Goal: Task Accomplishment & Management: Complete application form

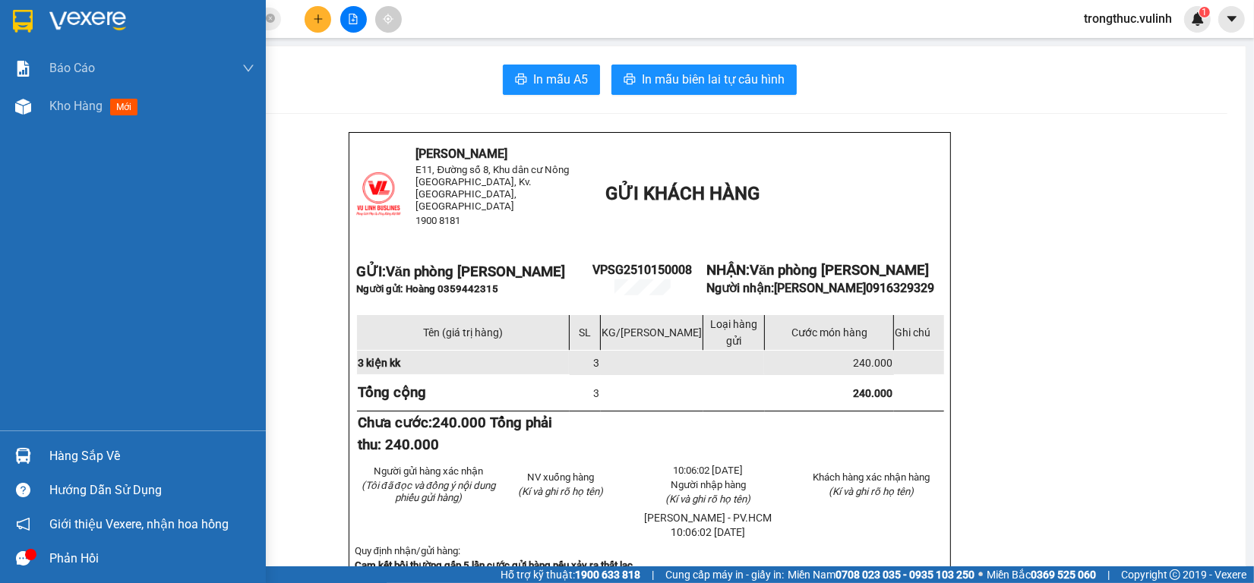
click at [33, 471] on div "Hàng sắp về" at bounding box center [133, 456] width 266 height 34
click at [28, 458] on div "Báo cáo BC hàng tồn (trạm) Báo cáo dòng tiền (nhân viên) Báo cáo dòng tiền (trạ…" at bounding box center [133, 291] width 266 height 583
click at [27, 458] on img at bounding box center [23, 456] width 16 height 16
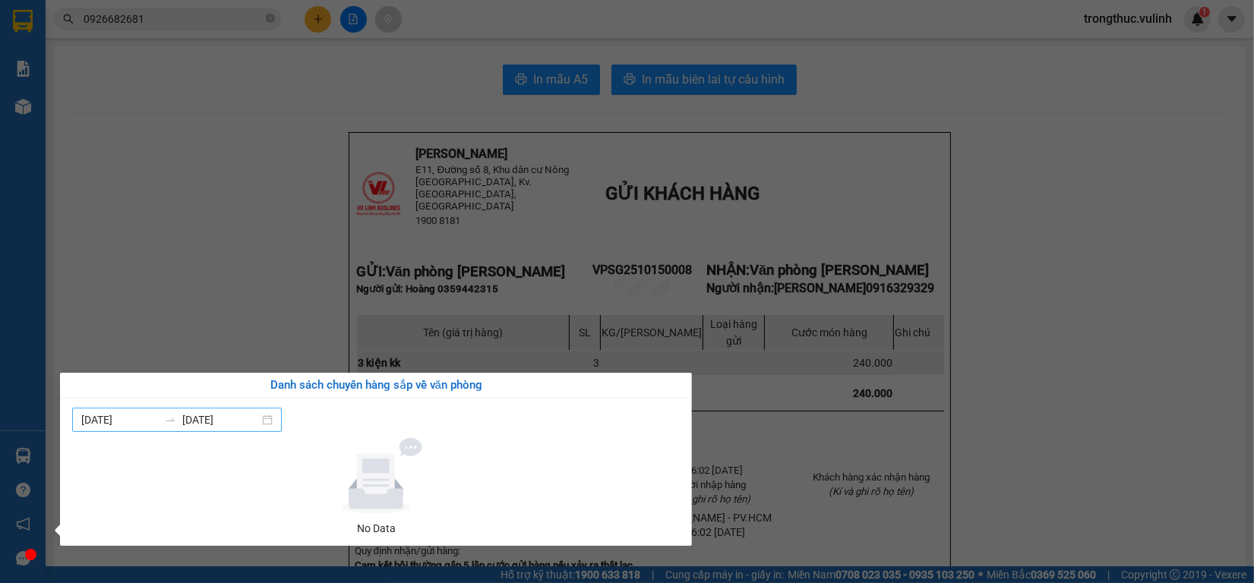
click at [260, 409] on div "[DATE] [DATE]" at bounding box center [177, 420] width 210 height 24
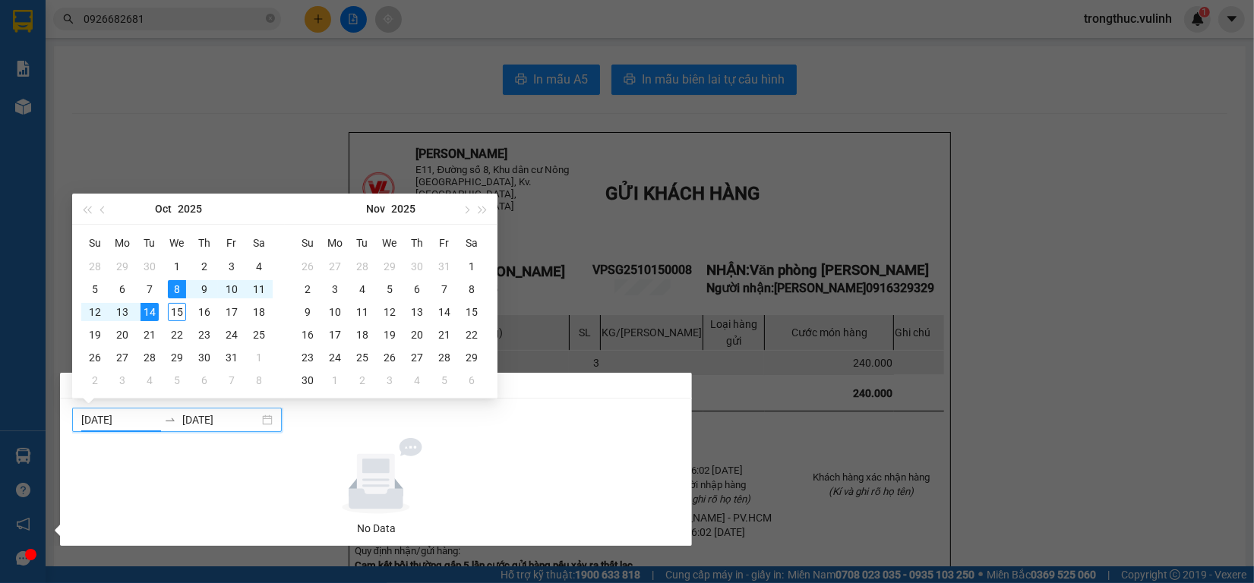
click at [232, 411] on div "[DATE] [DATE]" at bounding box center [177, 420] width 210 height 24
type input "[DATE]"
click at [183, 306] on div "15" at bounding box center [177, 312] width 18 height 18
type input "[DATE]"
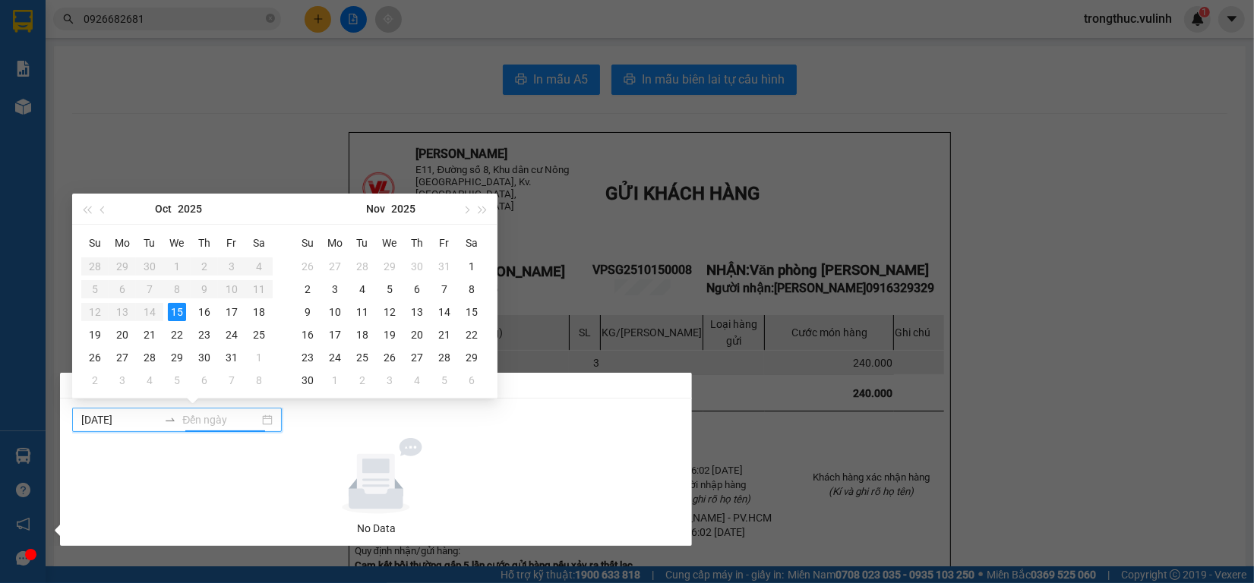
type input "[DATE]"
click at [180, 308] on div "15" at bounding box center [177, 312] width 18 height 18
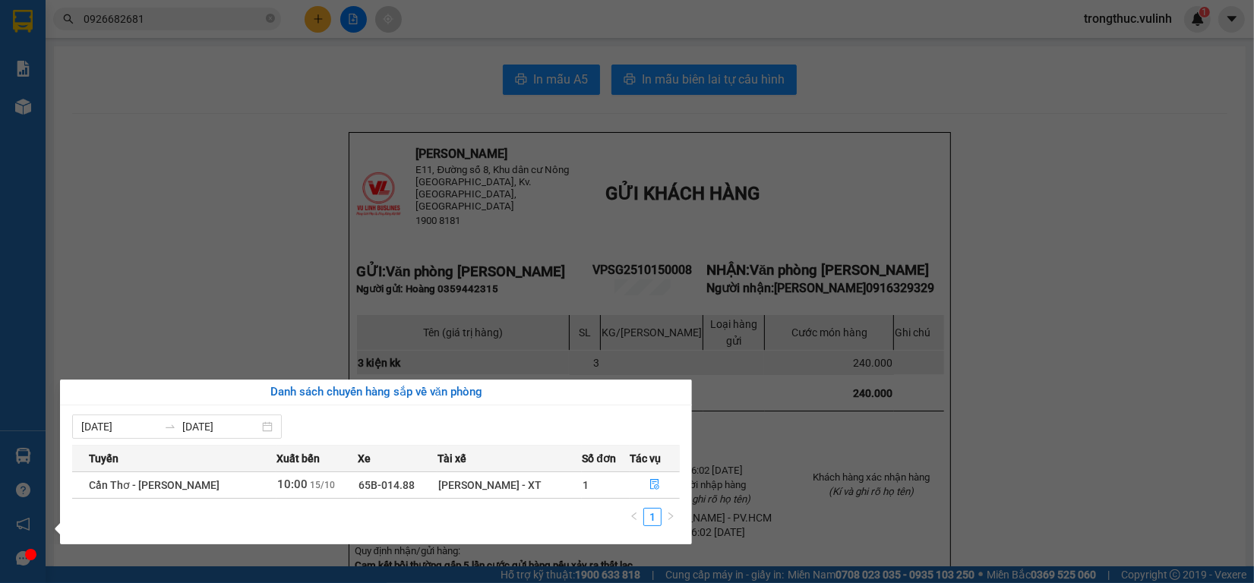
click at [319, 21] on section "Kết quả tìm kiếm ( 30 ) Bộ lọc Ngày tạo đơn gần nhất Mã ĐH Trạng thái Món hàng …" at bounding box center [627, 291] width 1254 height 583
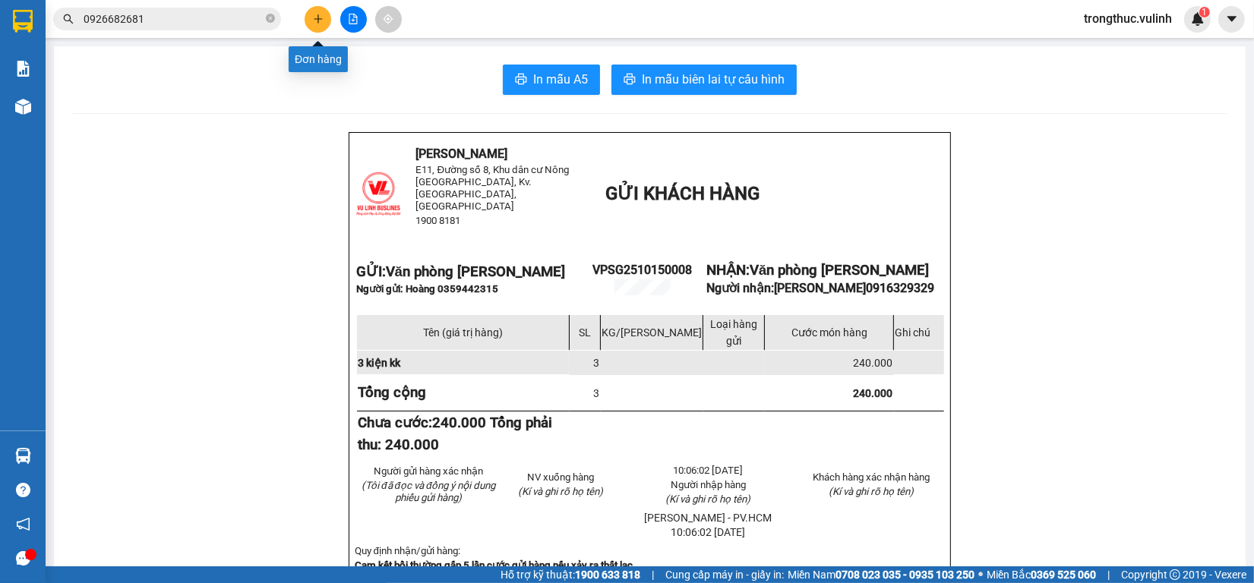
click at [310, 11] on button at bounding box center [317, 19] width 27 height 27
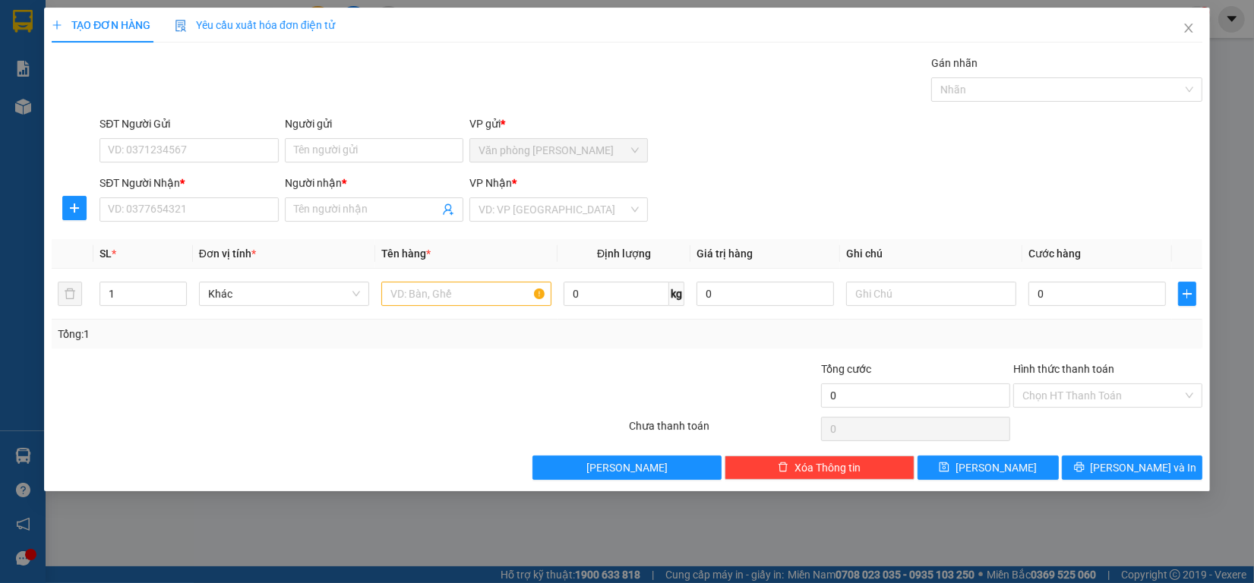
click at [314, 17] on div "Yêu cầu xuất hóa đơn điện tử" at bounding box center [255, 25] width 160 height 17
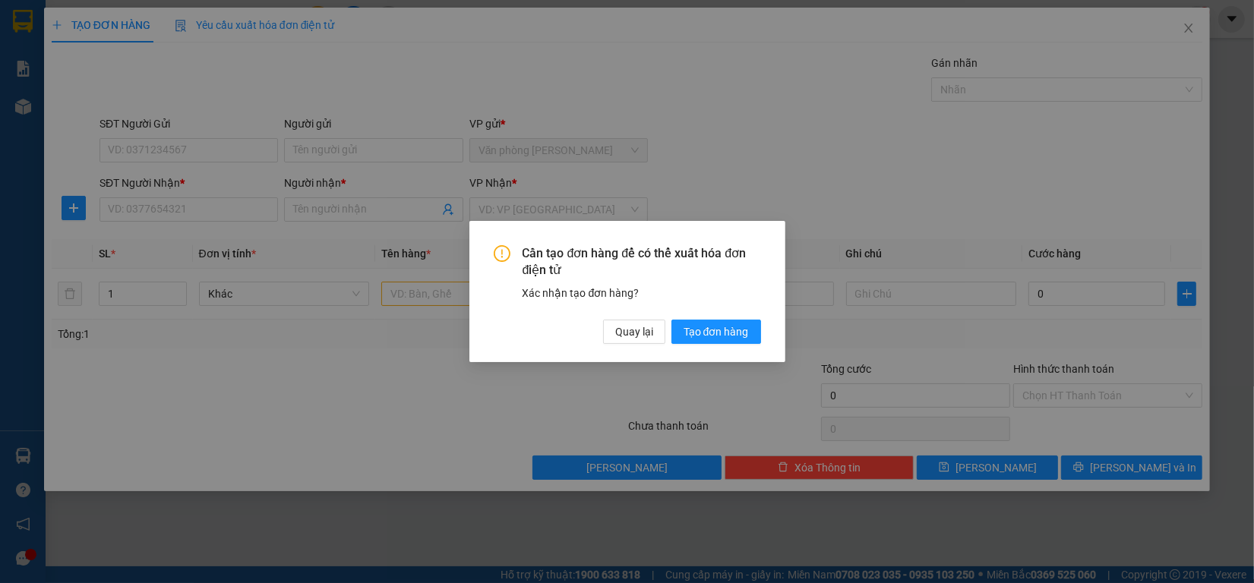
click at [648, 58] on div "Cần tạo đơn hàng để có thể xuất hóa đơn điện tử Xác nhận tạo đơn hàng? Quay lại…" at bounding box center [627, 291] width 1254 height 583
drag, startPoint x: 651, startPoint y: 339, endPoint x: 434, endPoint y: 273, distance: 227.5
click at [650, 339] on span "Quay lại" at bounding box center [634, 331] width 38 height 17
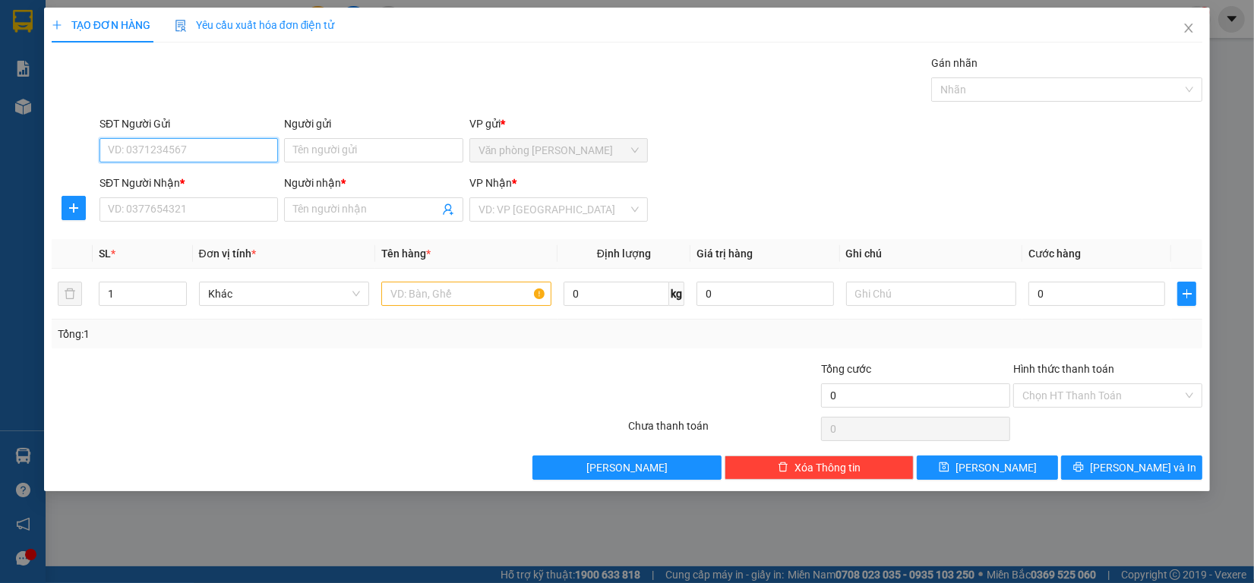
click at [228, 160] on input "SĐT Người Gửi" at bounding box center [188, 150] width 178 height 24
type input "0939169393"
click at [188, 181] on div "0939169393 - Hằng" at bounding box center [189, 181] width 160 height 17
type input "Hằng"
type input "0933693169"
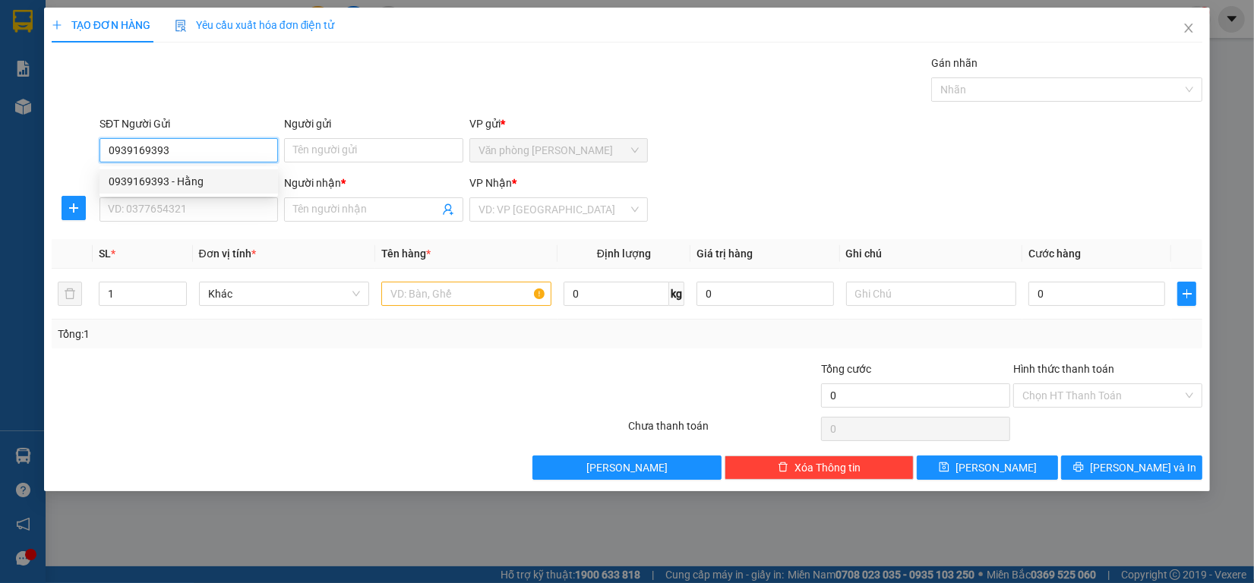
type input "VŨ"
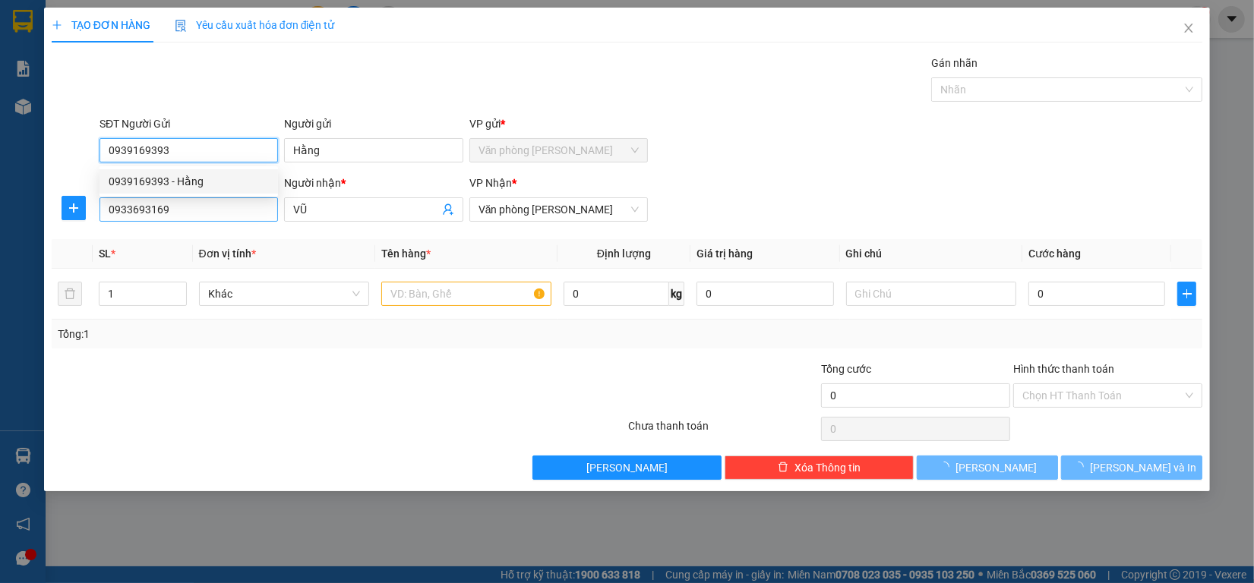
type input "70.000"
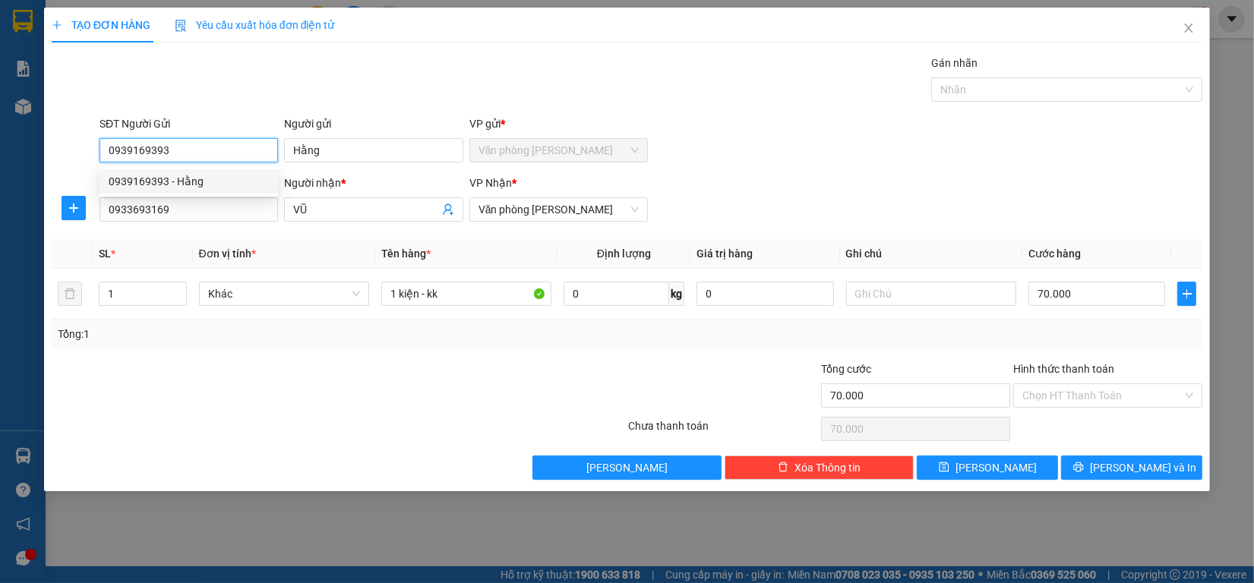
type input "0939169393"
drag, startPoint x: 0, startPoint y: 226, endPoint x: 0, endPoint y: 237, distance: 10.6
click at [0, 237] on div "TẠO ĐƠN HÀNG Yêu cầu xuất hóa đơn điện tử Transit Pickup Surcharge Ids Transit …" at bounding box center [627, 291] width 1254 height 583
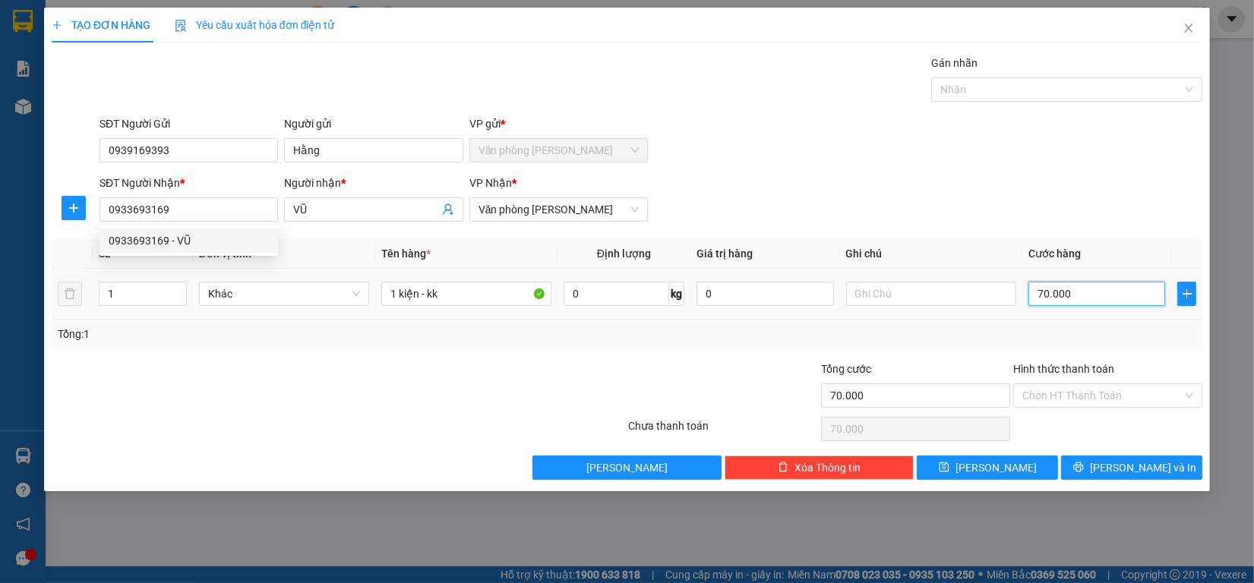
click at [1075, 294] on input "70.000" at bounding box center [1096, 294] width 137 height 24
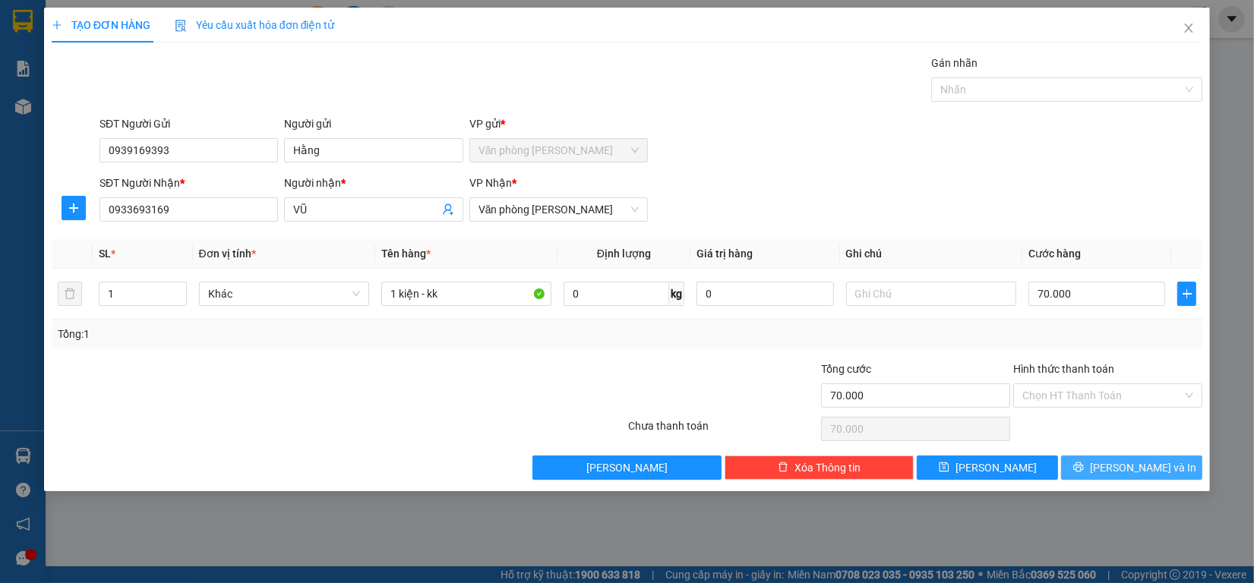
click at [1084, 472] on icon "printer" at bounding box center [1078, 467] width 11 height 11
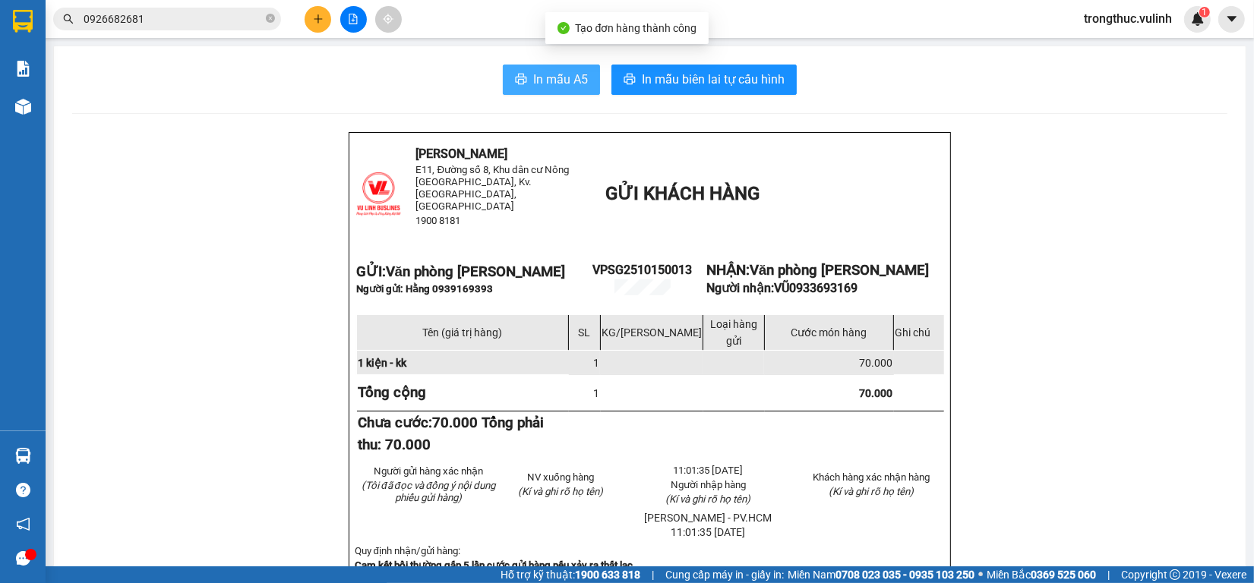
click at [549, 76] on span "In mẫu A5" at bounding box center [560, 79] width 55 height 19
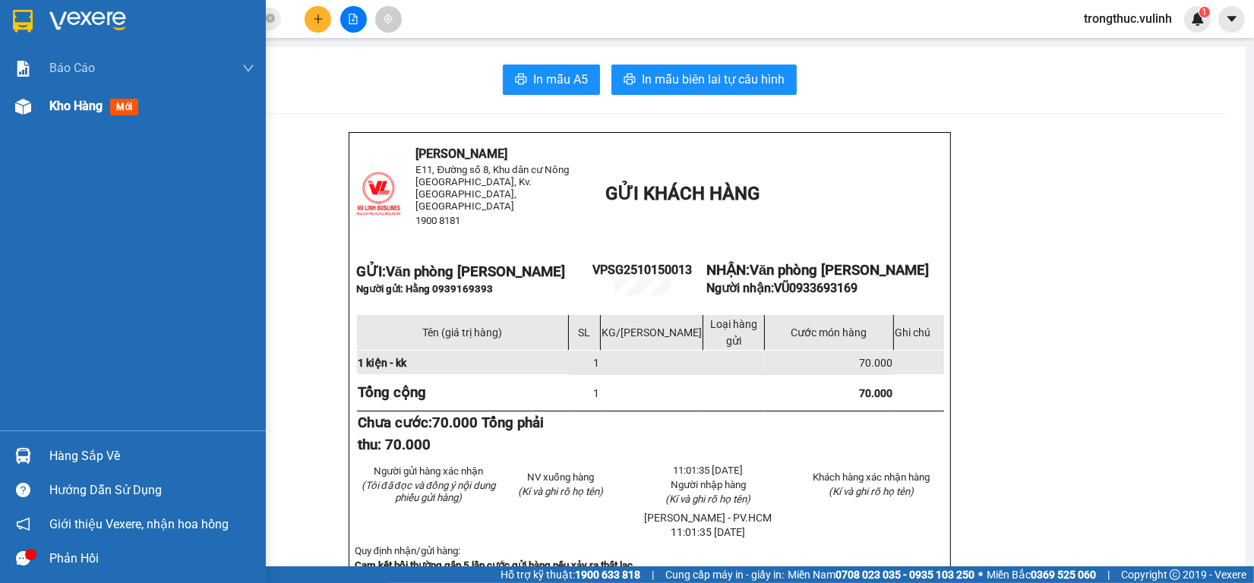
click at [23, 93] on div at bounding box center [23, 106] width 27 height 27
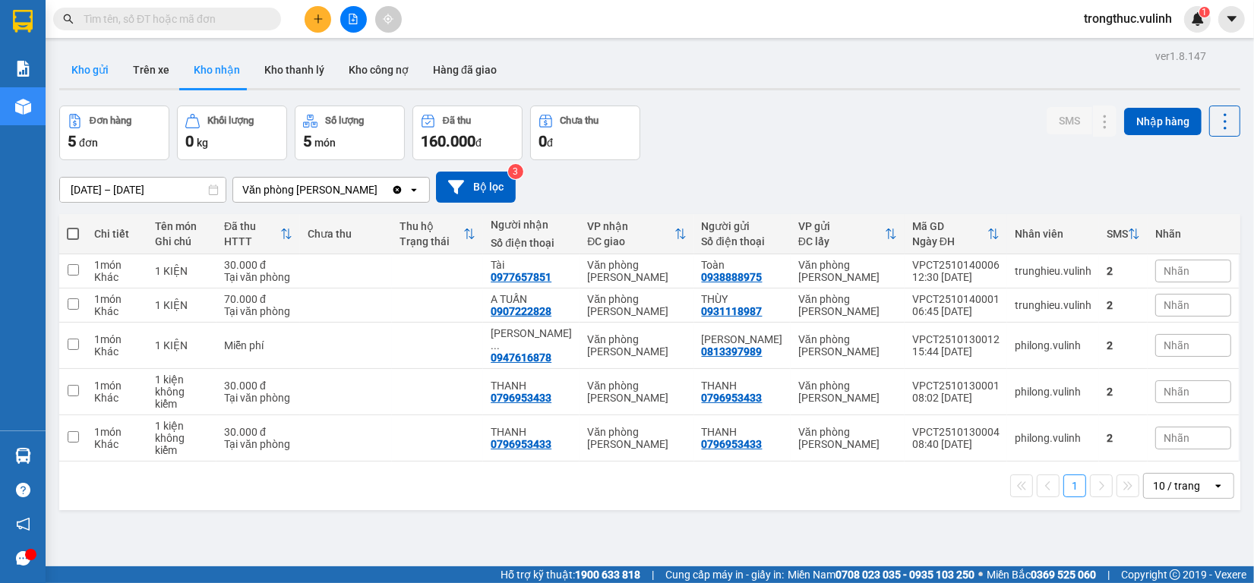
click at [108, 77] on button "Kho gửi" at bounding box center [90, 70] width 62 height 36
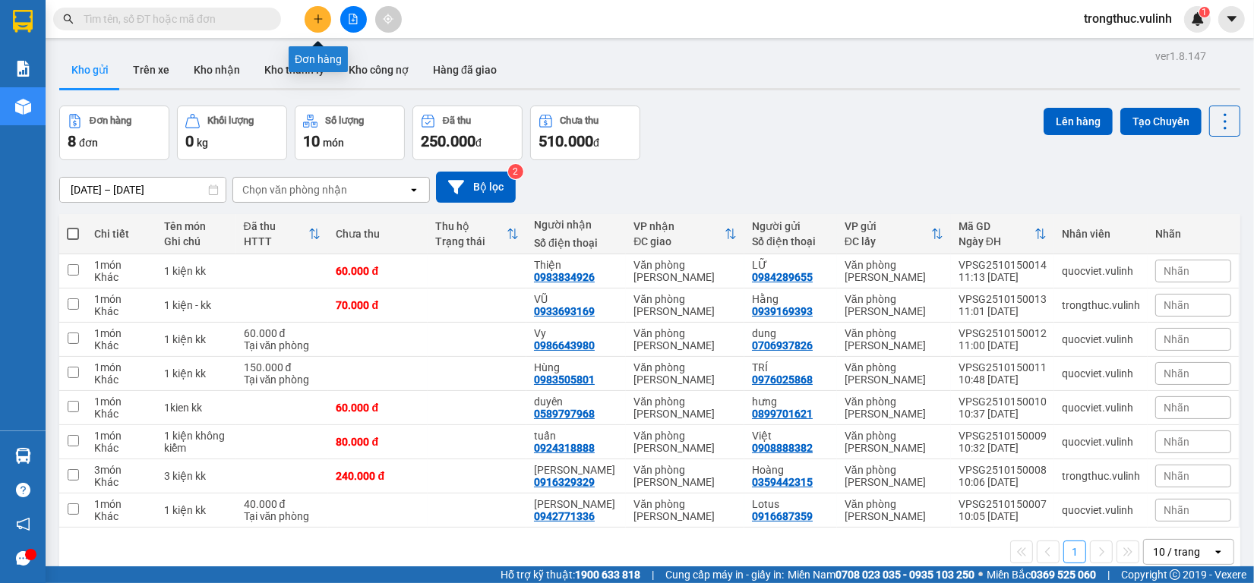
click at [316, 25] on button at bounding box center [317, 19] width 27 height 27
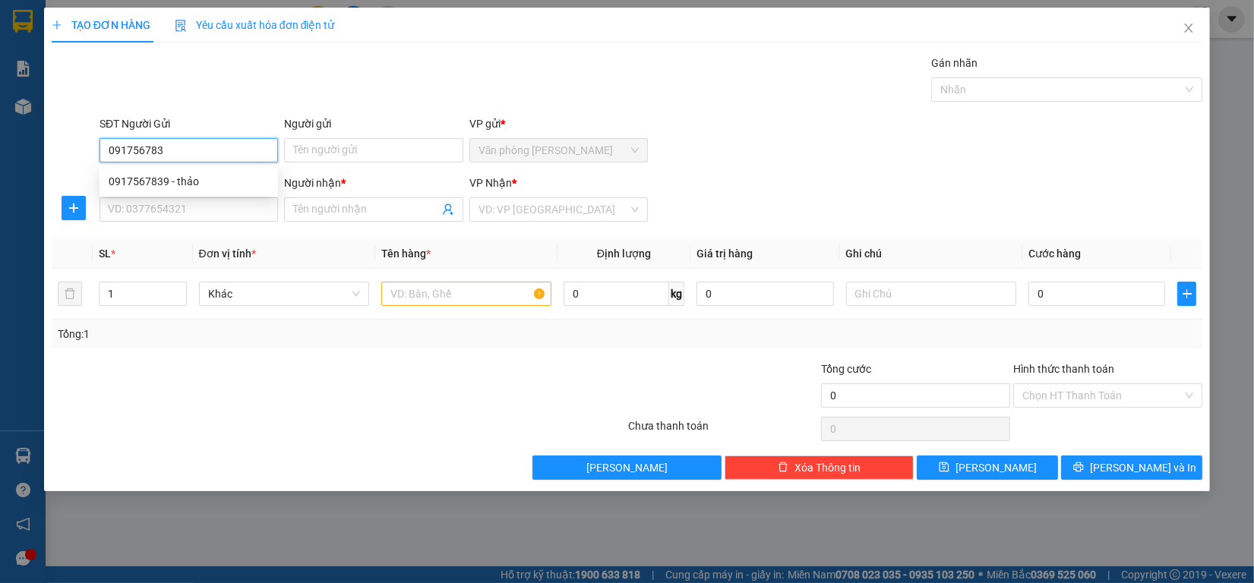
type input "0917567839"
click at [162, 188] on div "0917567839 - thảo" at bounding box center [189, 181] width 160 height 17
type input "thảo"
type input "0934077660"
type input "Minh Duy"
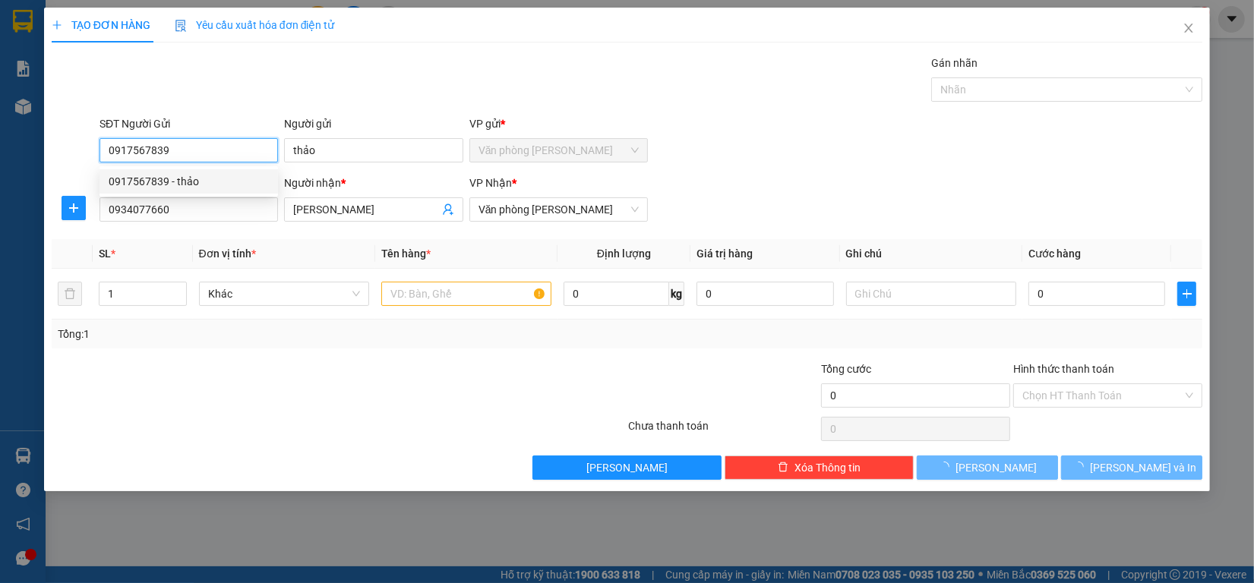
type input "80.000"
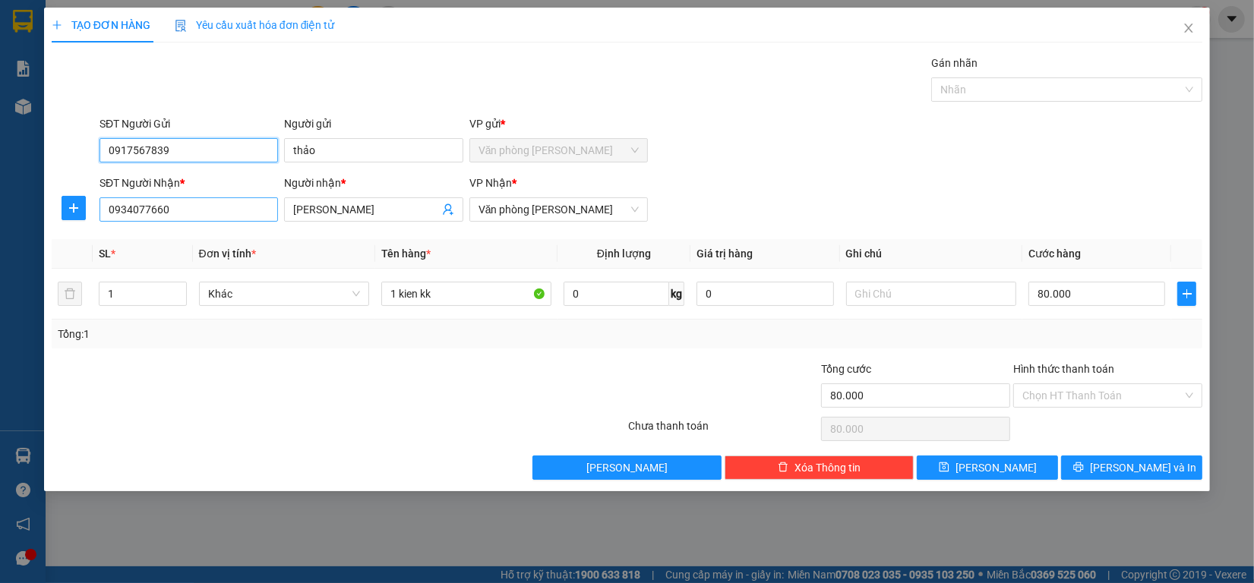
type input "0917567839"
drag, startPoint x: 198, startPoint y: 205, endPoint x: 0, endPoint y: 220, distance: 198.8
click at [0, 220] on div "TẠO ĐƠN HÀNG Yêu cầu xuất hóa đơn điện tử Transit Pickup Surcharge Ids Transit …" at bounding box center [627, 291] width 1254 height 583
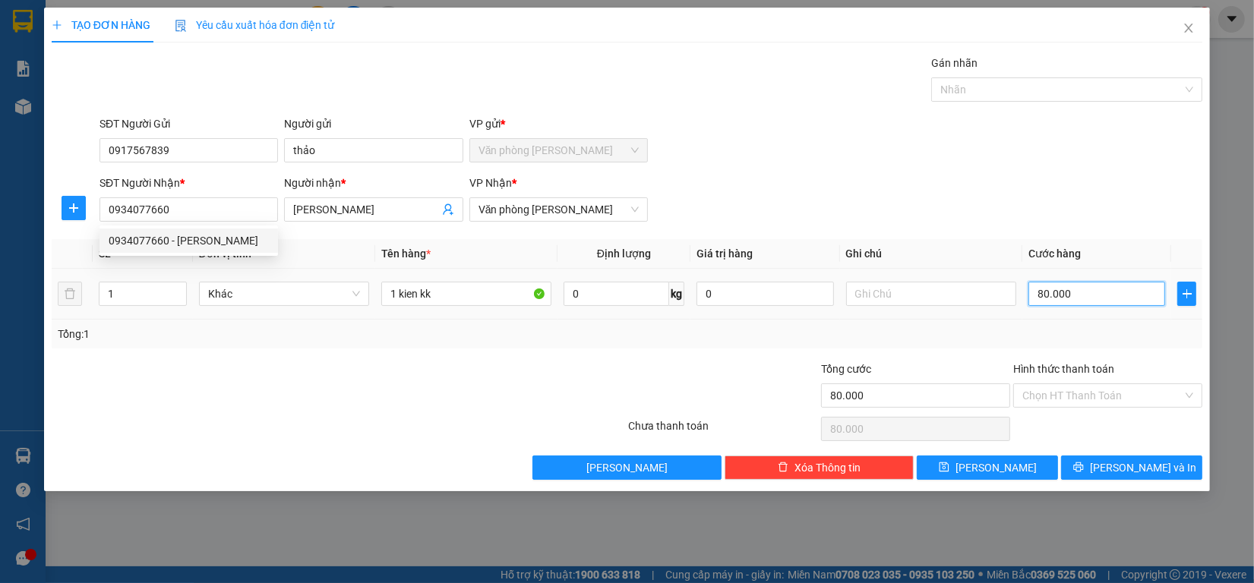
click at [1082, 296] on input "80.000" at bounding box center [1096, 294] width 137 height 24
type input "7"
type input "70"
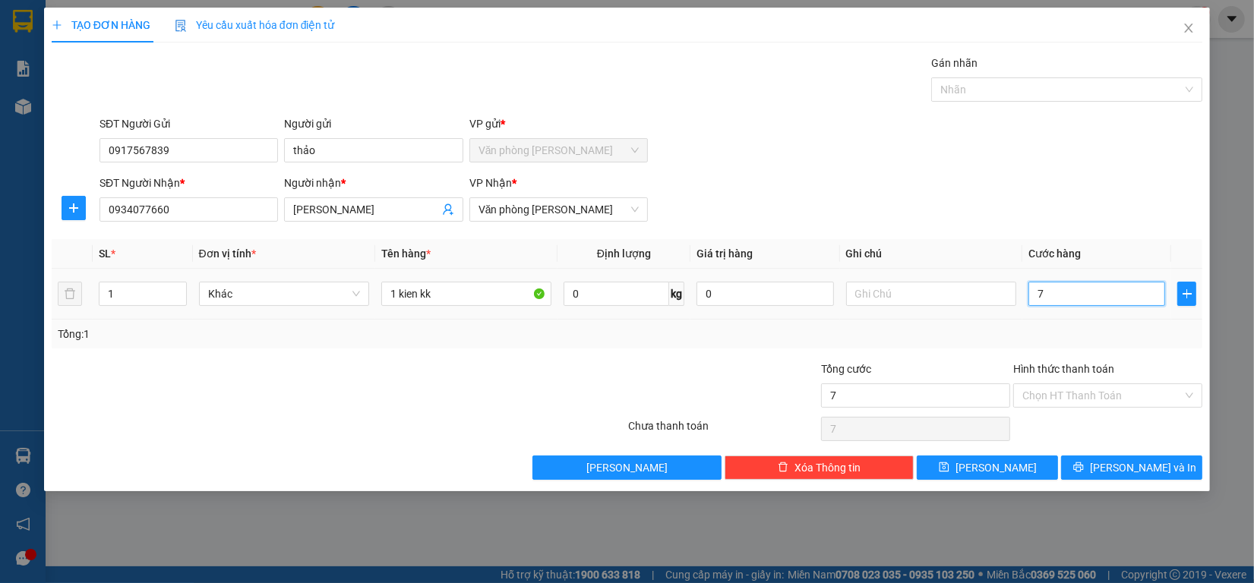
type input "70"
type input "700"
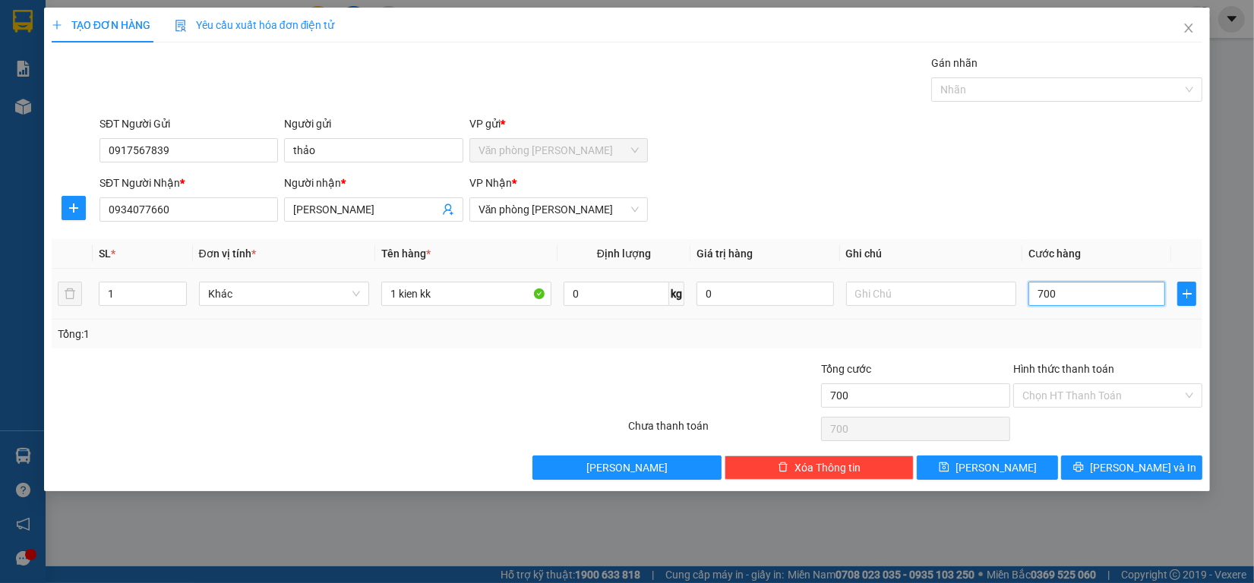
type input "7.000"
type input "70.000"
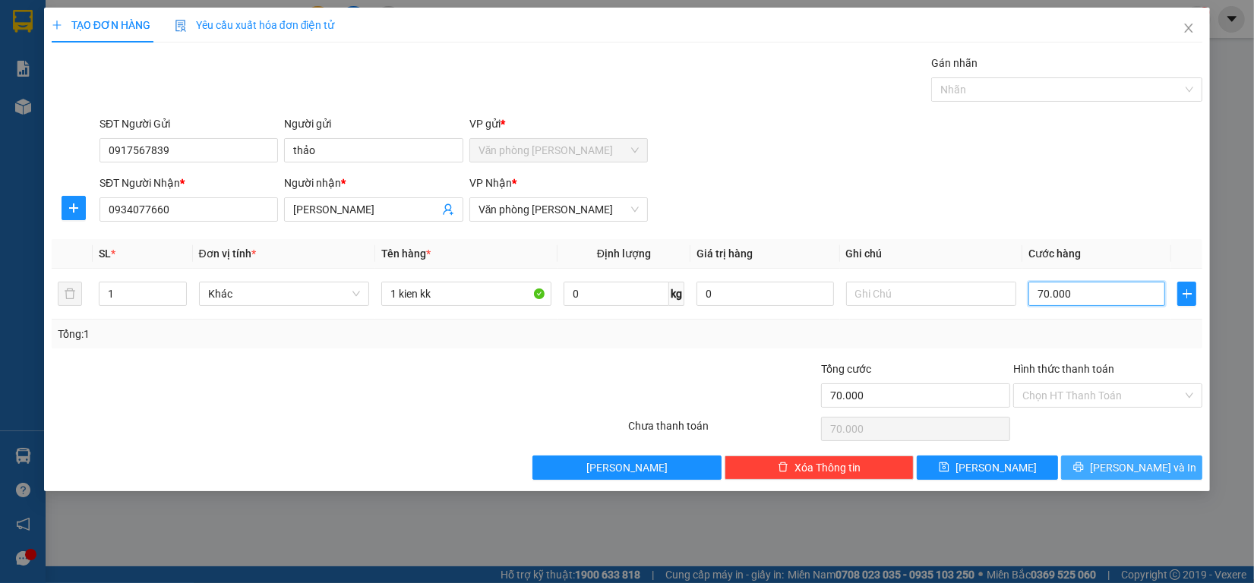
type input "70.000"
click at [1162, 476] on button "[PERSON_NAME] và In" at bounding box center [1131, 468] width 141 height 24
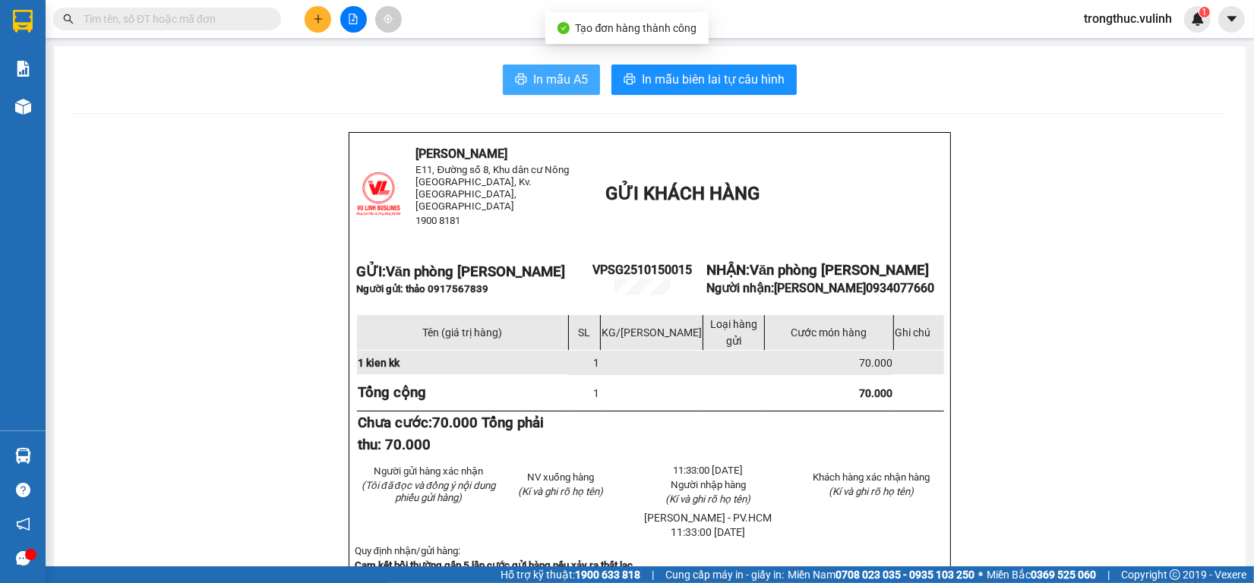
click at [539, 81] on span "In mẫu A5" at bounding box center [560, 79] width 55 height 19
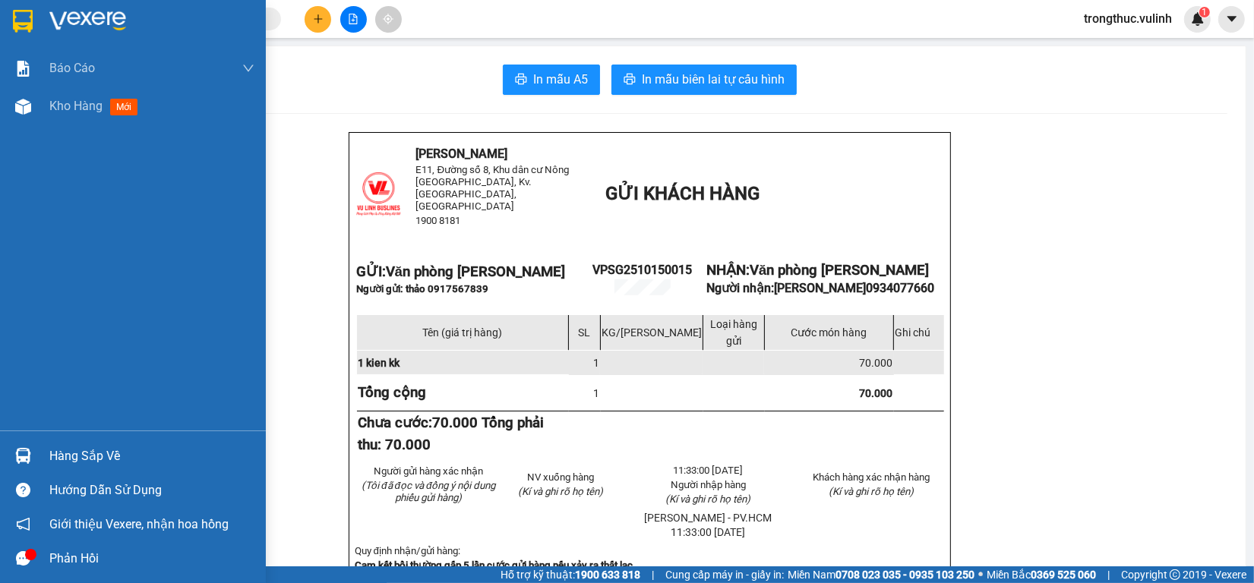
click at [20, 85] on div "Báo cáo" at bounding box center [133, 68] width 266 height 38
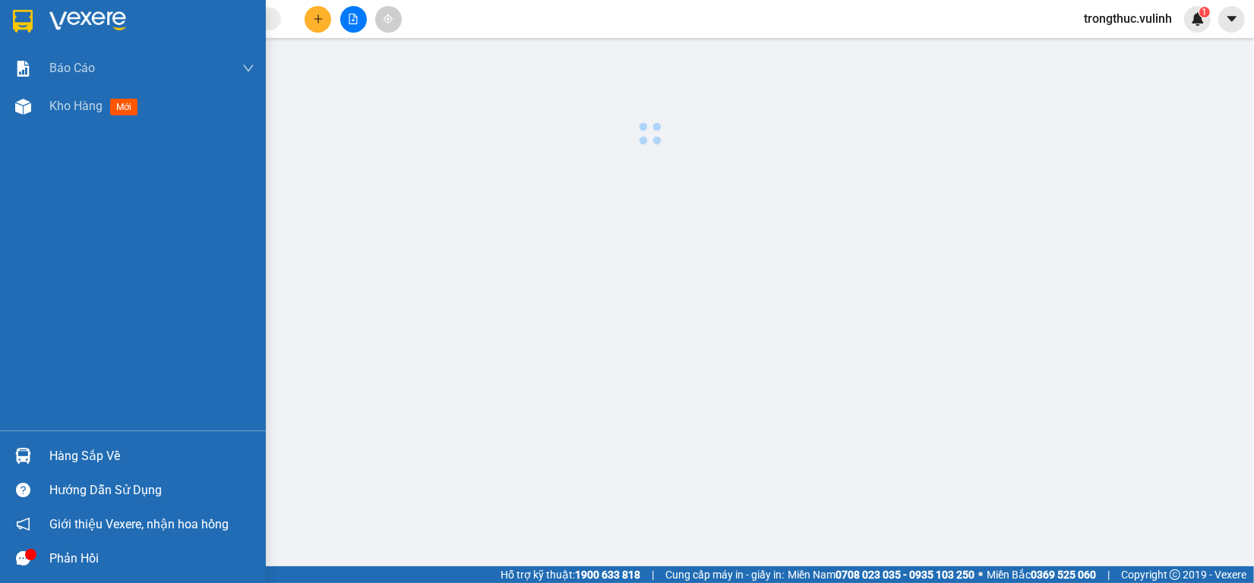
click at [71, 134] on div "Báo cáo BC hàng tồn (trạm) Báo cáo dòng tiền (nhân viên) Báo cáo dòng tiền (trạ…" at bounding box center [133, 239] width 266 height 381
click at [77, 128] on div "Báo cáo BC hàng tồn (trạm) Báo cáo dòng tiền (nhân viên) Báo cáo dòng tiền (trạ…" at bounding box center [133, 239] width 266 height 381
click at [93, 112] on span "Kho hàng" at bounding box center [75, 106] width 53 height 14
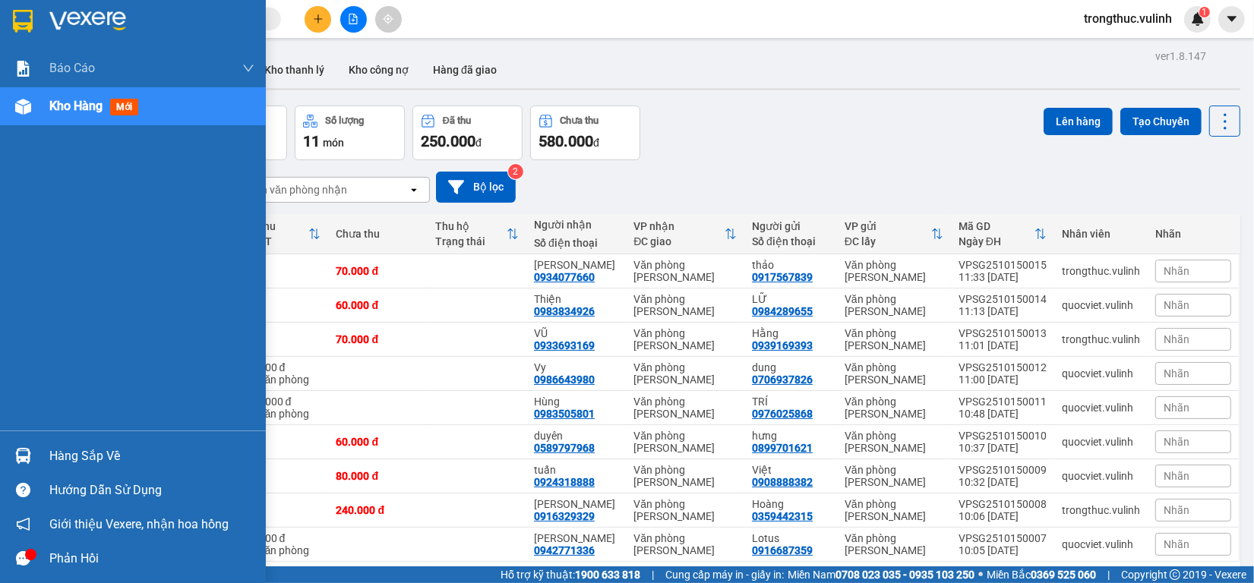
click at [30, 453] on img at bounding box center [23, 456] width 16 height 16
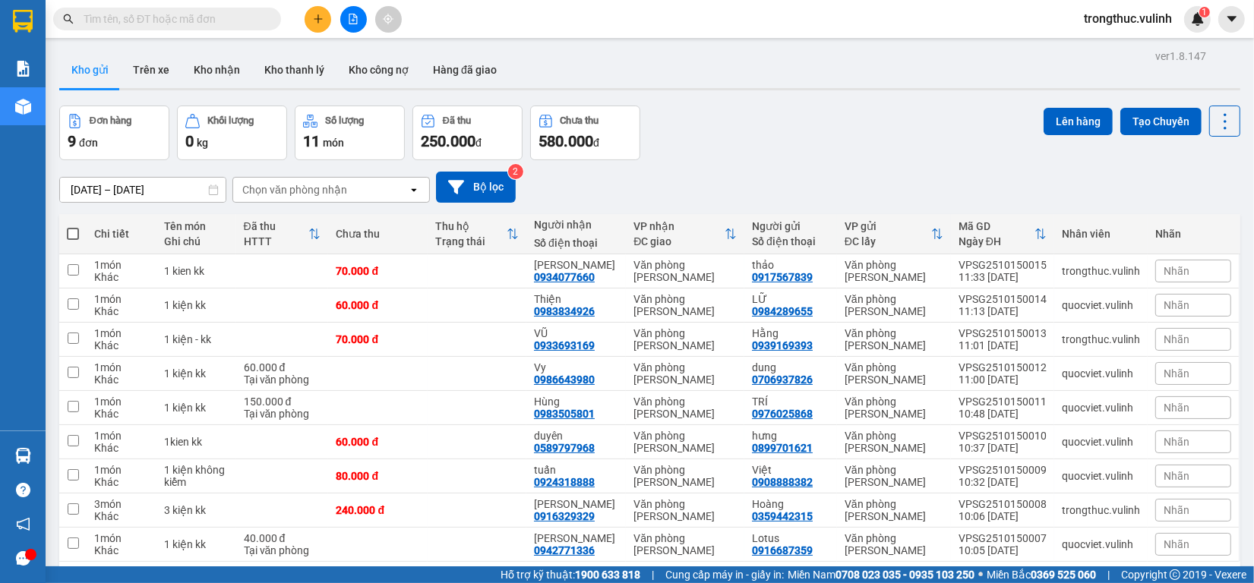
click at [916, 99] on section "Kết quả tìm kiếm ( 0 ) Bộ lọc Ngày tạo đơn gần nhất No Data trongthuc.vulinh 1 …" at bounding box center [627, 291] width 1254 height 583
